Goal: Task Accomplishment & Management: Check status

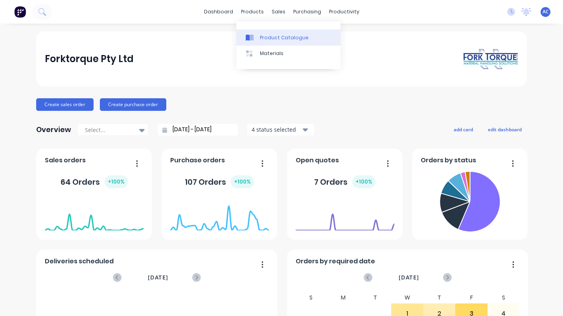
click at [274, 37] on div "Product Catalogue" at bounding box center [284, 37] width 49 height 7
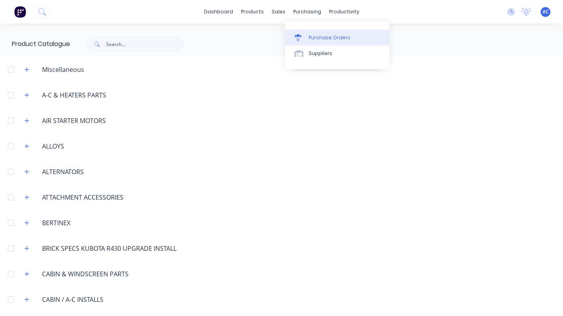
click at [320, 35] on div "Purchase Orders" at bounding box center [330, 37] width 42 height 7
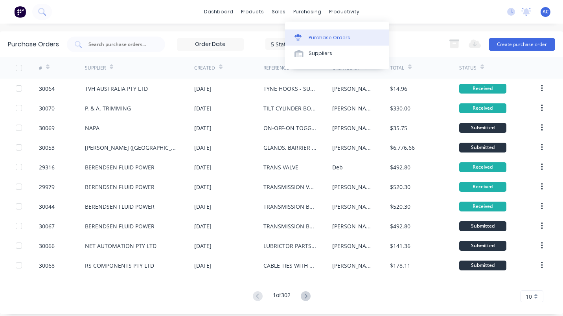
click at [312, 34] on div "Purchase Orders" at bounding box center [330, 37] width 42 height 7
click at [327, 37] on div "Purchase Orders" at bounding box center [330, 37] width 42 height 7
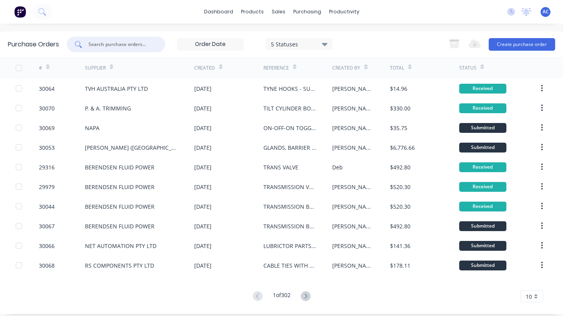
click at [98, 46] on input "text" at bounding box center [120, 45] width 65 height 8
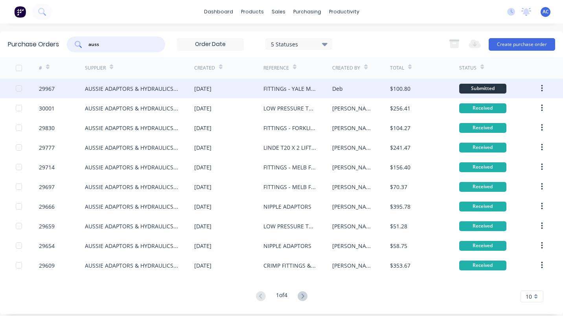
type input "auss"
click at [132, 89] on div "AUSSIE ADAPTORS & HYDRAULICS P/L" at bounding box center [132, 89] width 94 height 8
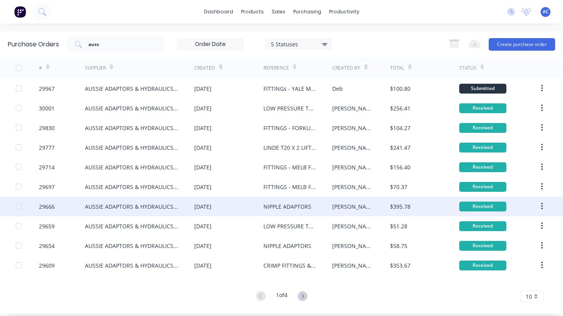
click at [164, 205] on div "AUSSIE ADAPTORS & HYDRAULICS P/L" at bounding box center [132, 207] width 94 height 8
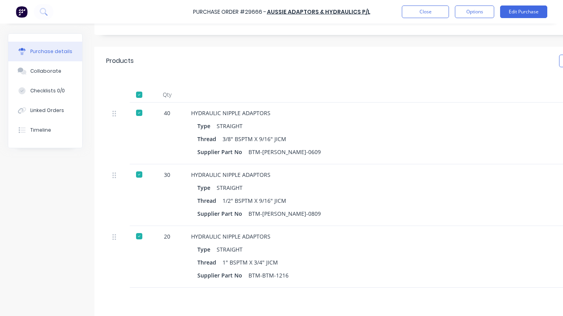
scroll to position [77, 0]
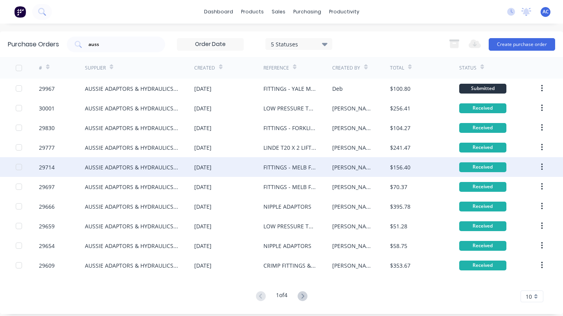
click at [260, 166] on div "[DATE]" at bounding box center [228, 167] width 69 height 20
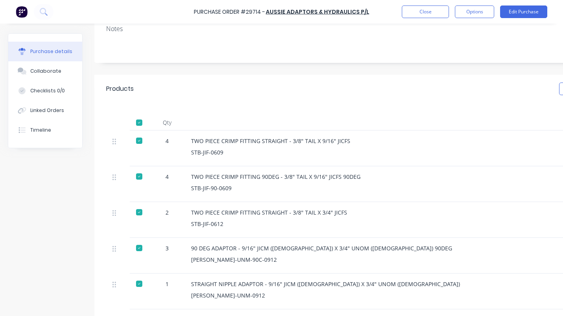
scroll to position [109, 0]
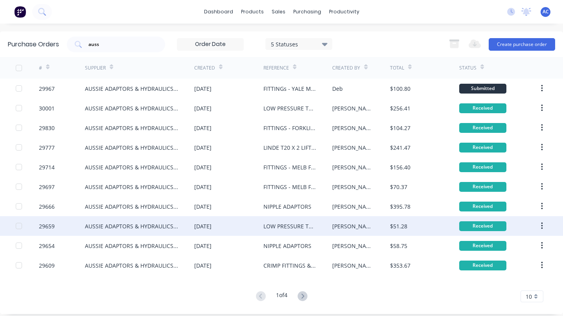
click at [297, 228] on div "LOW PRESSURE TAIL ADAPTOR - ENFORCER" at bounding box center [291, 226] width 54 height 8
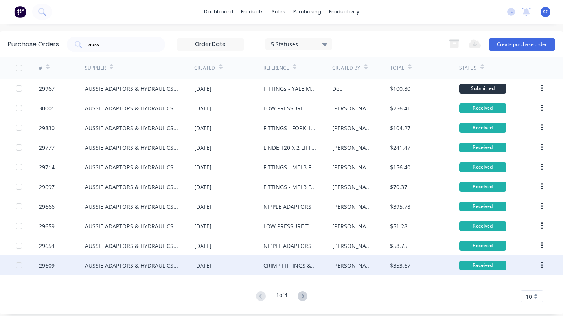
click at [207, 269] on div "[DATE]" at bounding box center [202, 266] width 17 height 8
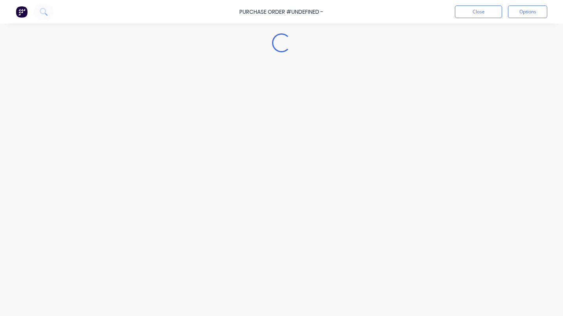
type textarea "x"
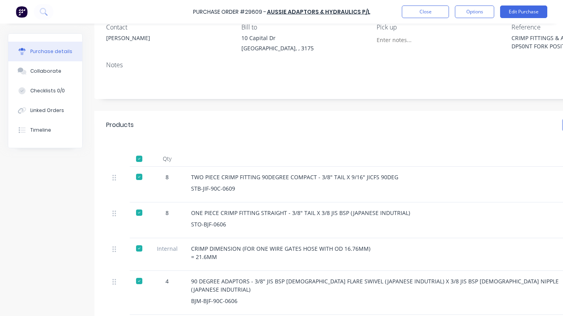
scroll to position [73, 0]
